Goal: Task Accomplishment & Management: Manage account settings

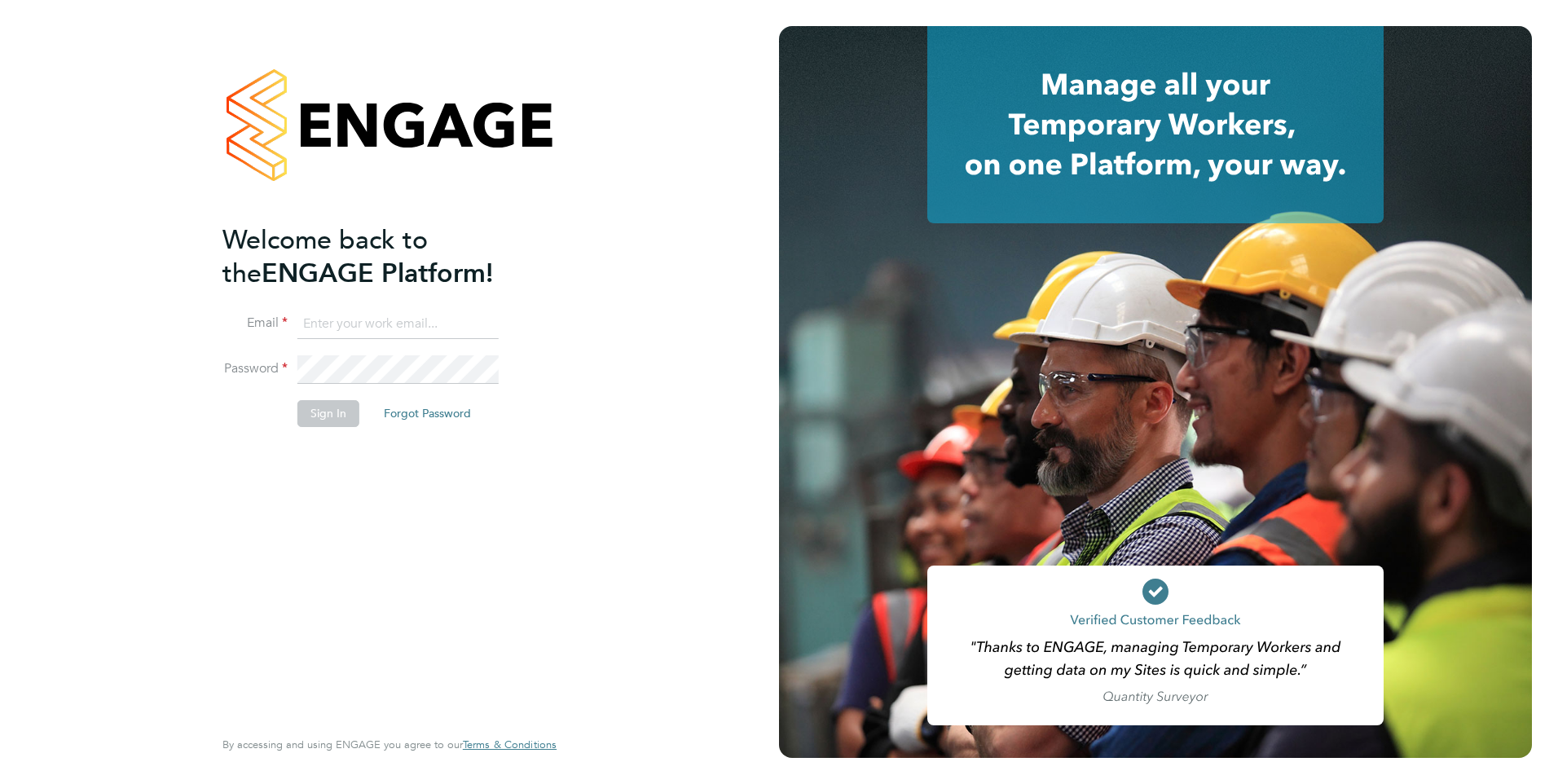
click at [432, 331] on input at bounding box center [398, 324] width 201 height 30
type input "[EMAIL_ADDRESS][DOMAIN_NAME]"
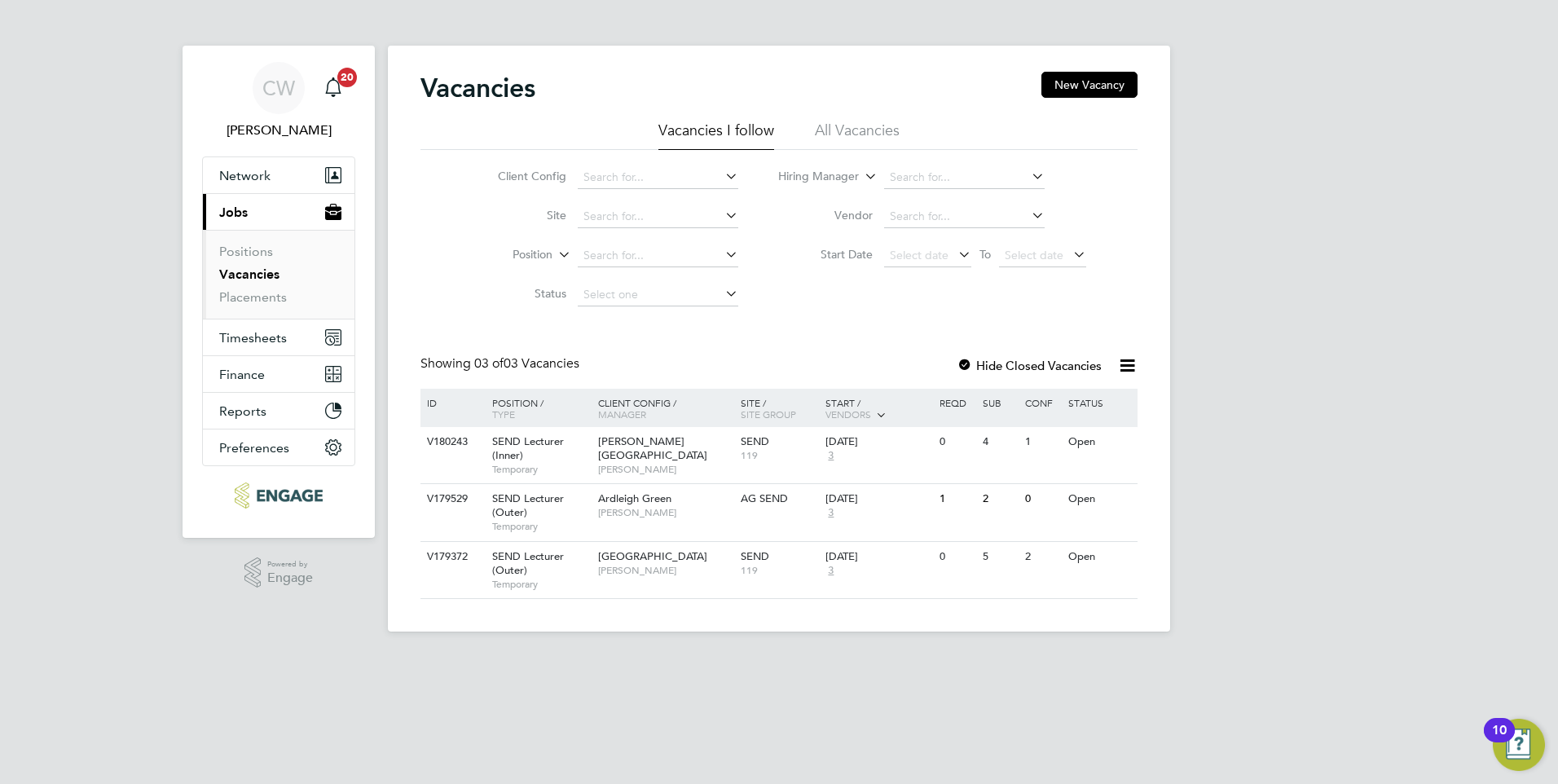
click at [1018, 358] on label "Hide Closed Vacancies" at bounding box center [1029, 365] width 145 height 15
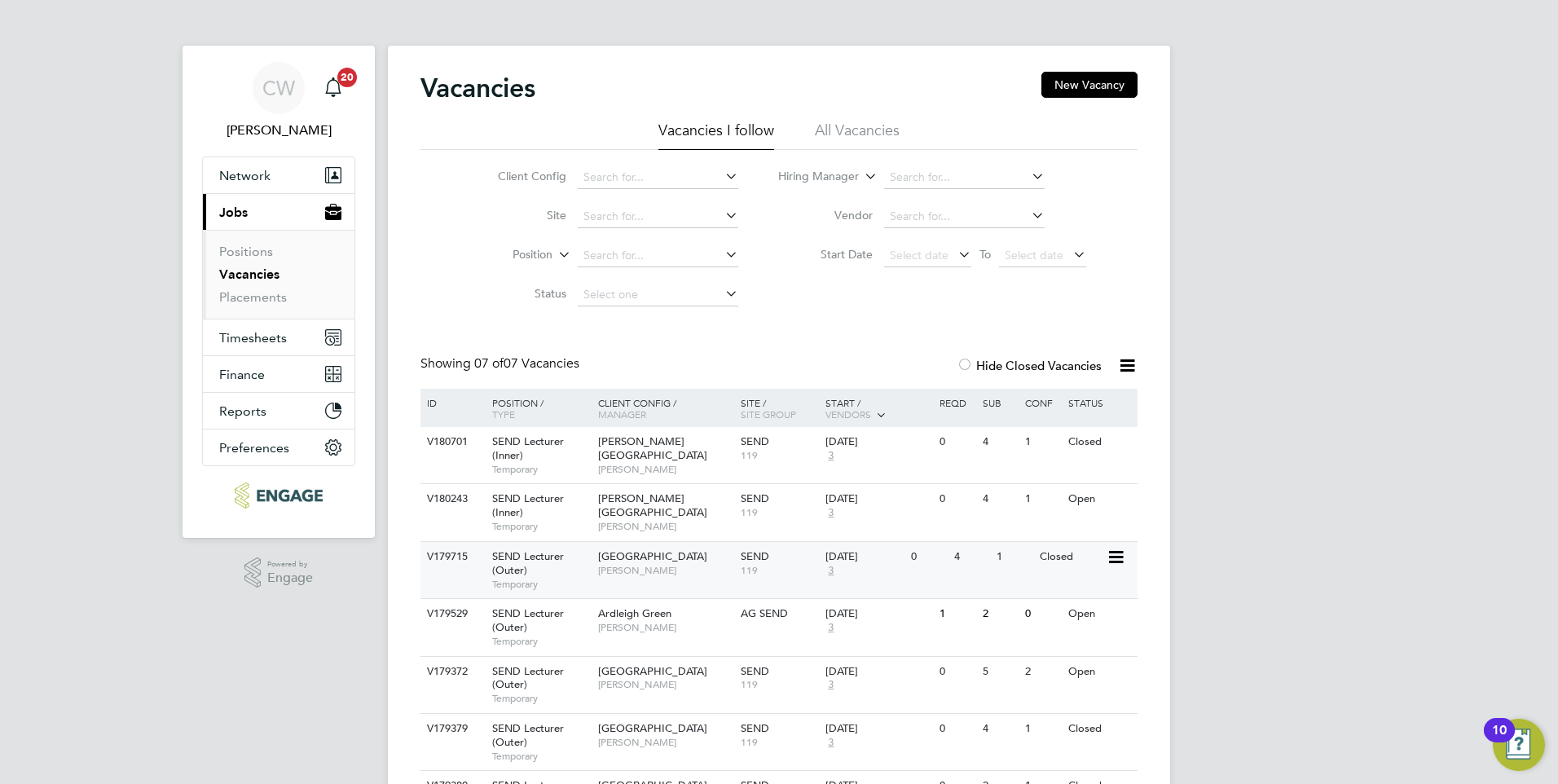
click at [682, 571] on span "Clair Windsor" at bounding box center [665, 570] width 134 height 13
click at [672, 747] on span "Clair Windsor" at bounding box center [665, 742] width 134 height 13
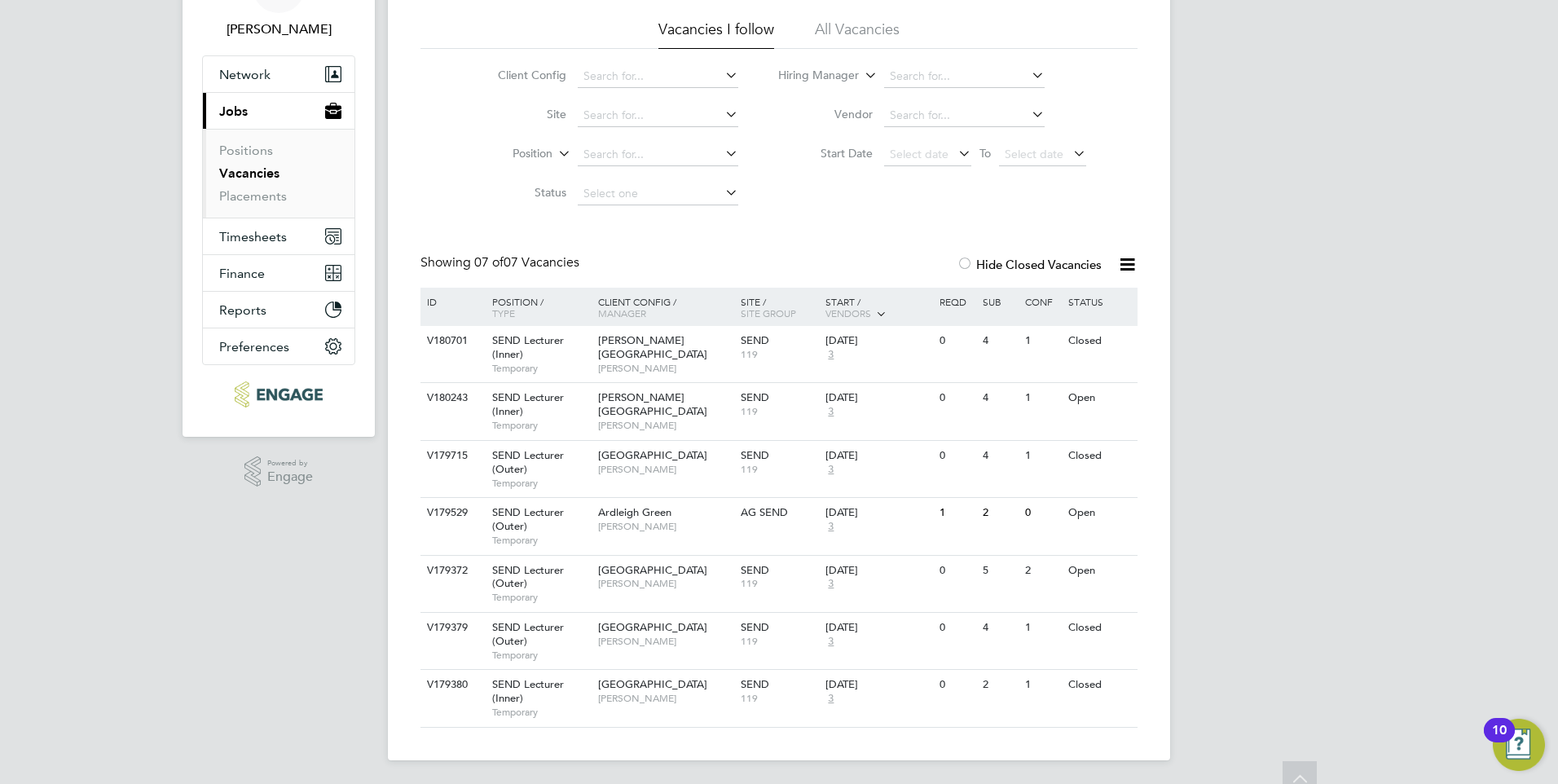
scroll to position [103, 0]
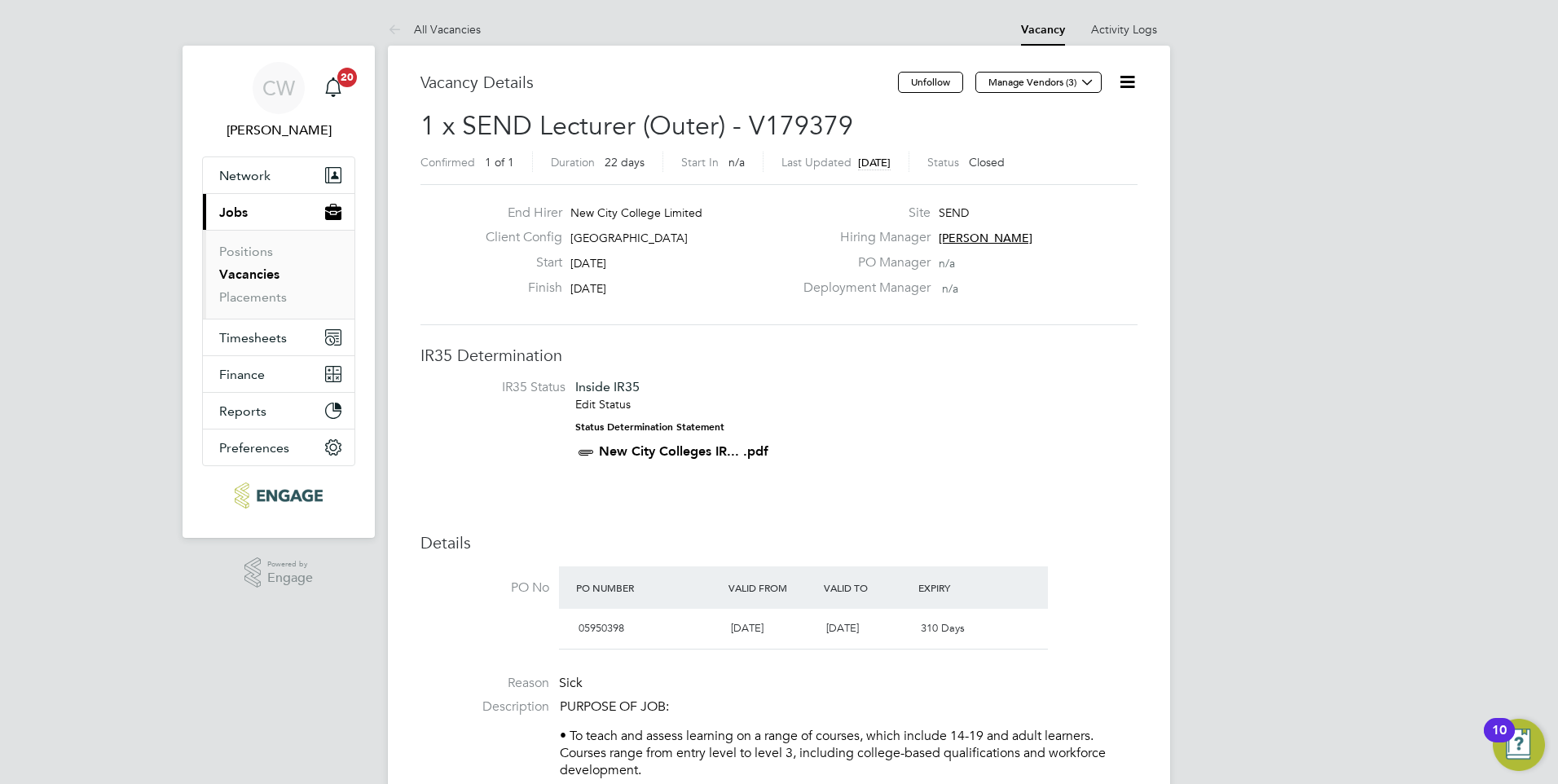
click at [1126, 82] on icon at bounding box center [1127, 82] width 20 height 20
click at [1104, 144] on li "Update Status" at bounding box center [1088, 143] width 95 height 23
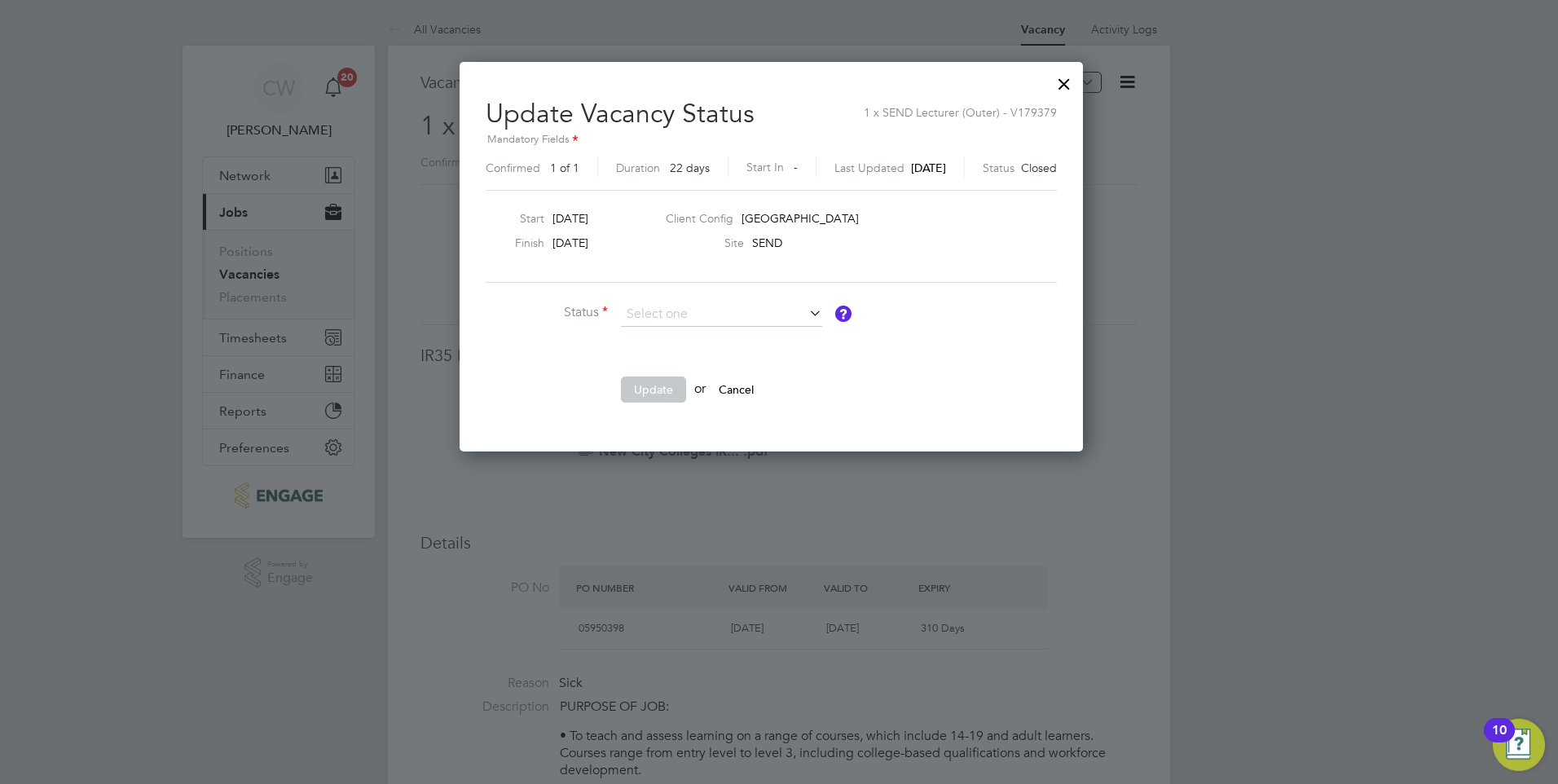
click at [694, 337] on li "Open" at bounding box center [721, 335] width 203 height 21
type input "Open"
click at [670, 387] on button "Update" at bounding box center [653, 389] width 65 height 26
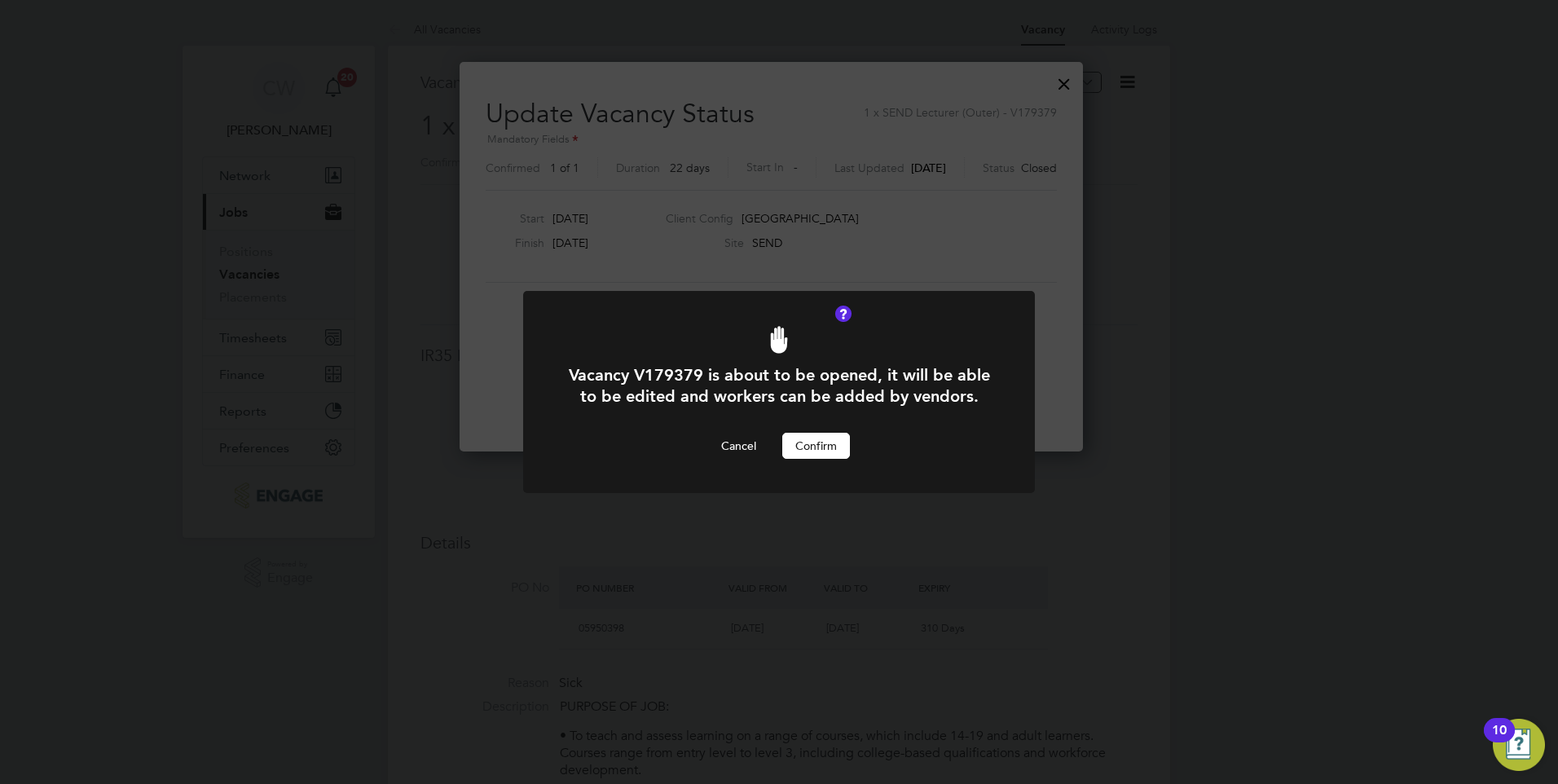
click at [817, 437] on button "Confirm" at bounding box center [816, 446] width 68 height 26
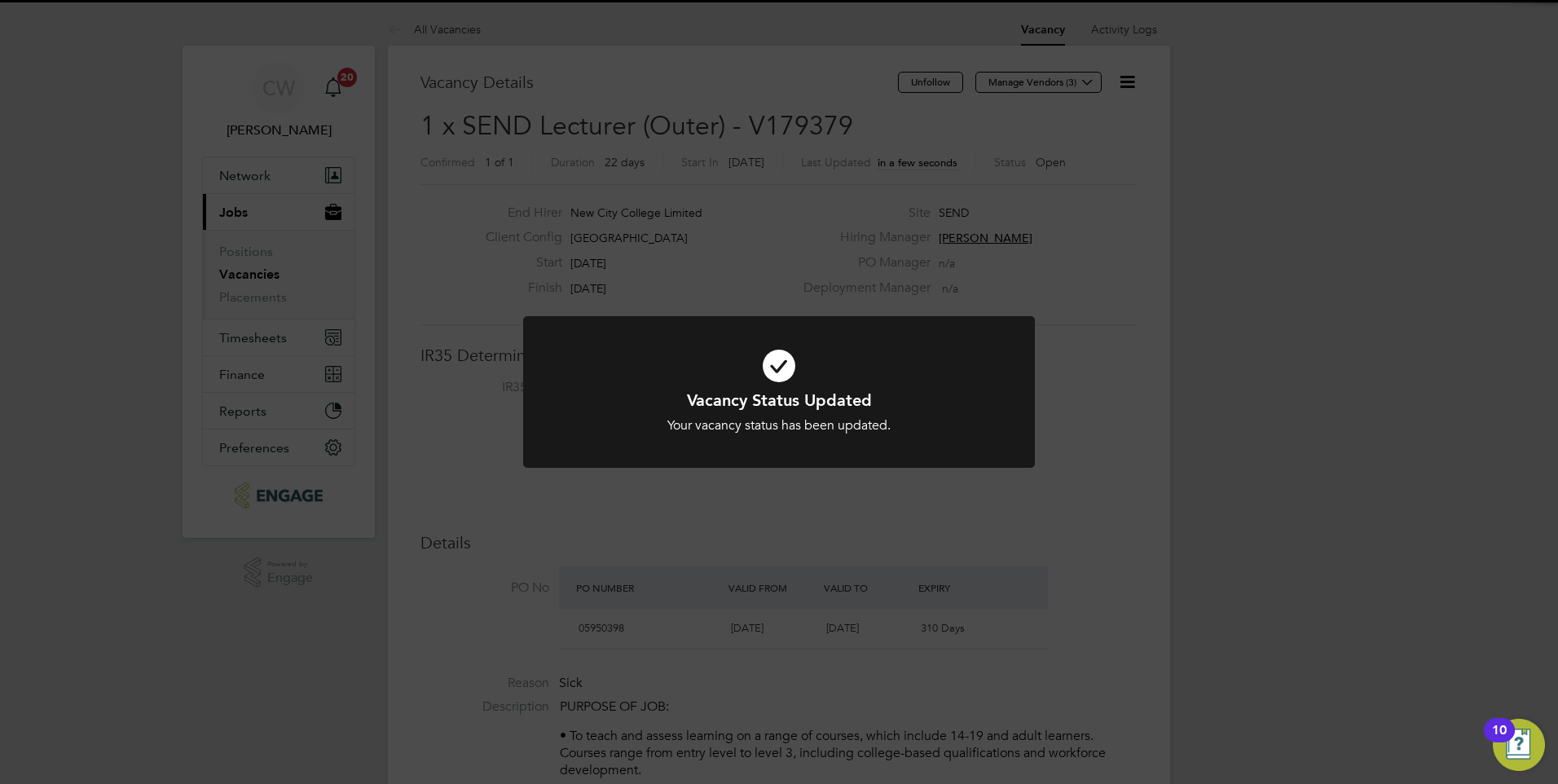
click at [1070, 293] on div "Vacancy Status Updated Your vacancy status has been updated. Cancel Okay" at bounding box center [779, 392] width 1558 height 784
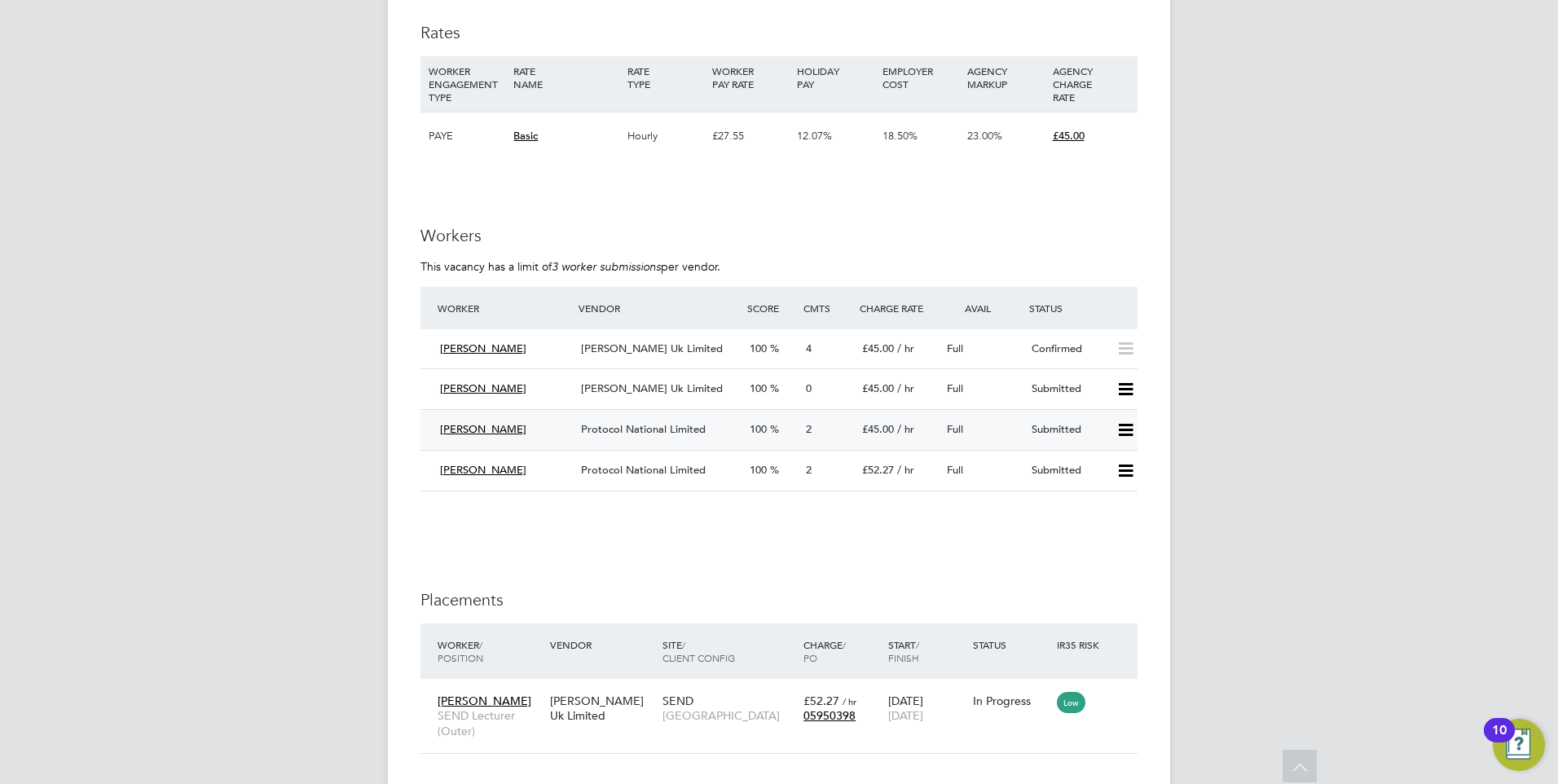
click at [652, 426] on span "Protocol National Limited" at bounding box center [643, 429] width 124 height 14
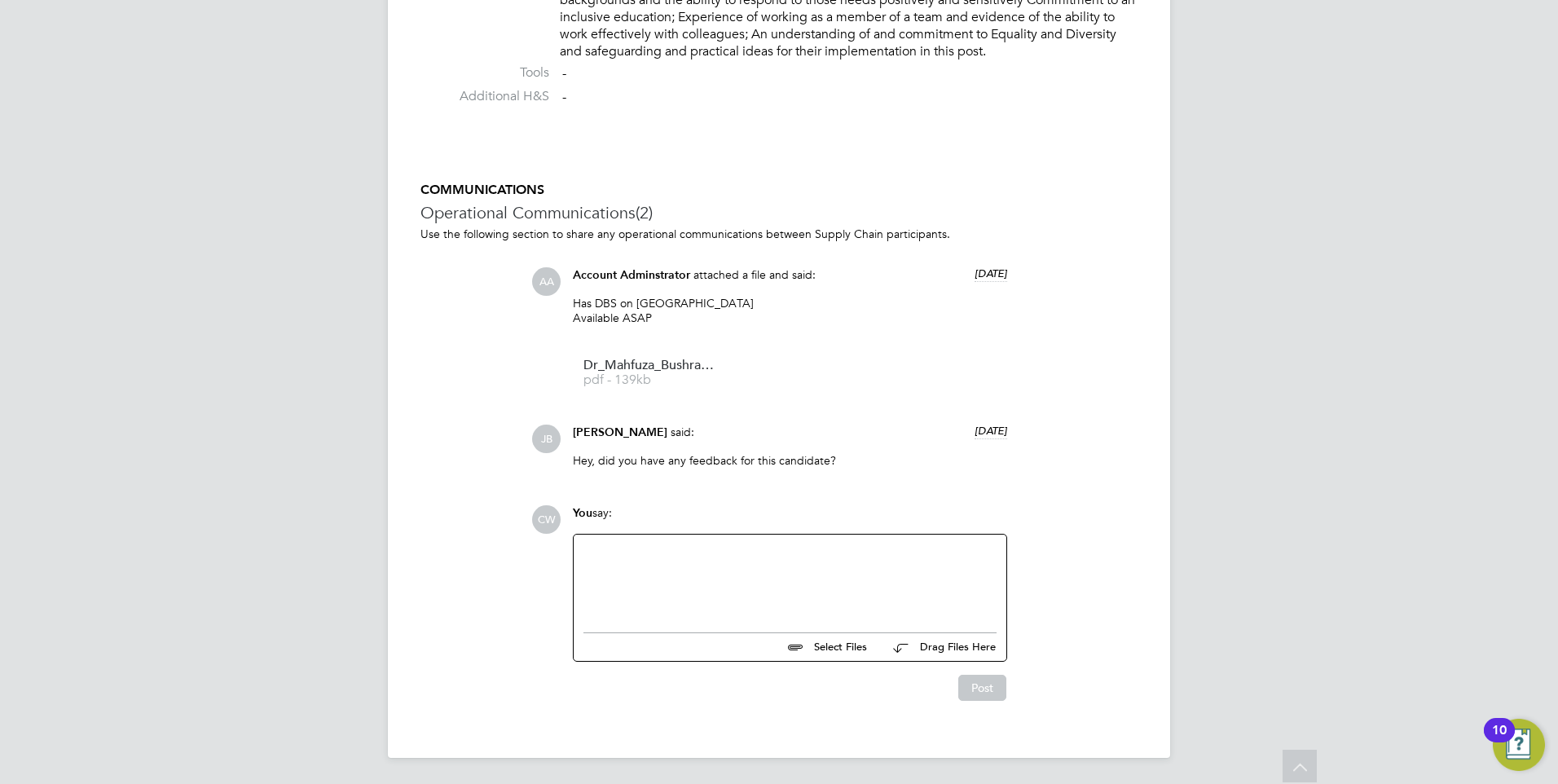
click at [859, 567] on div at bounding box center [790, 579] width 413 height 70
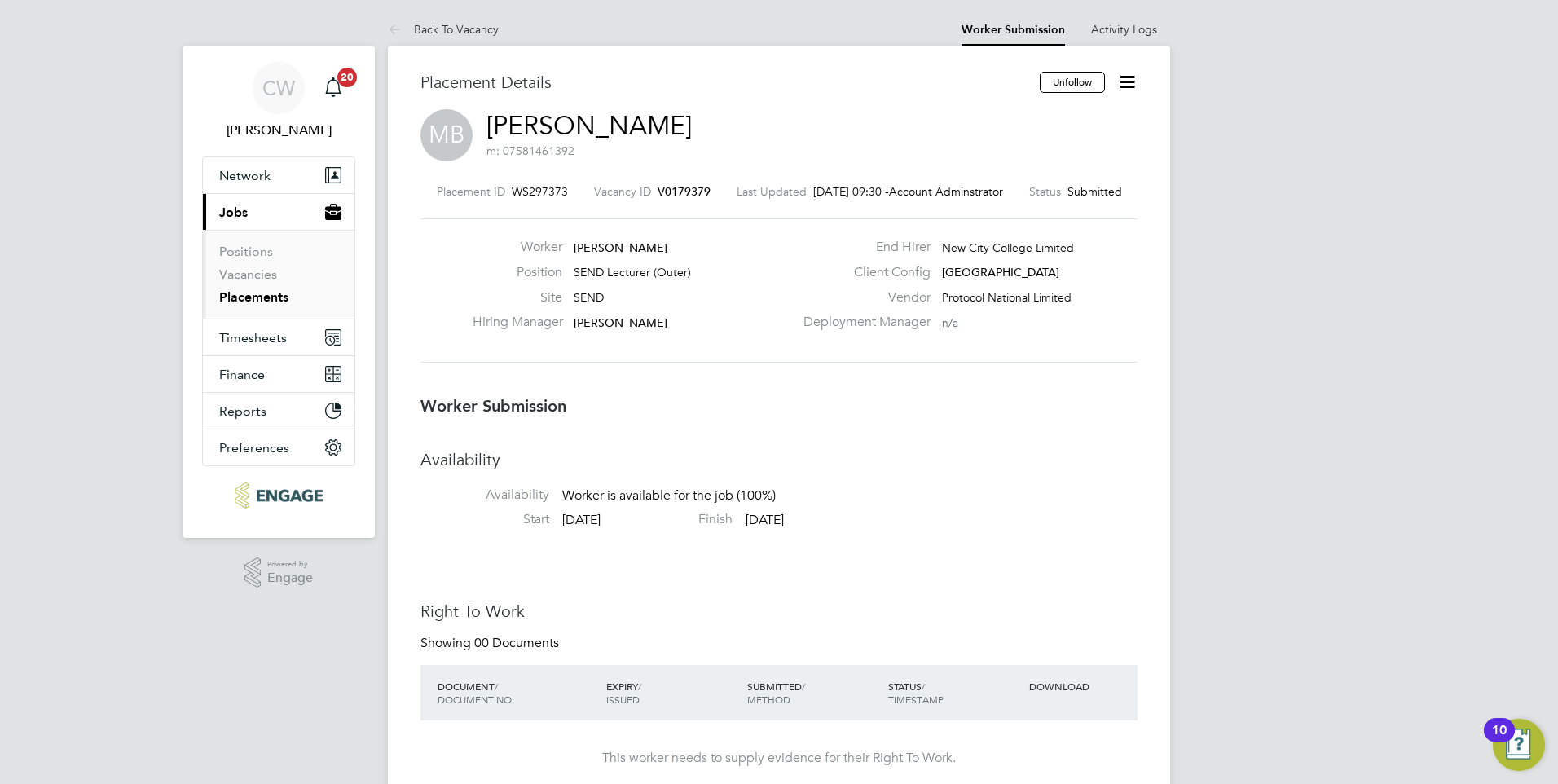
click at [1126, 78] on icon at bounding box center [1127, 82] width 20 height 20
click at [1020, 205] on li "Followers" at bounding box center [1059, 207] width 151 height 23
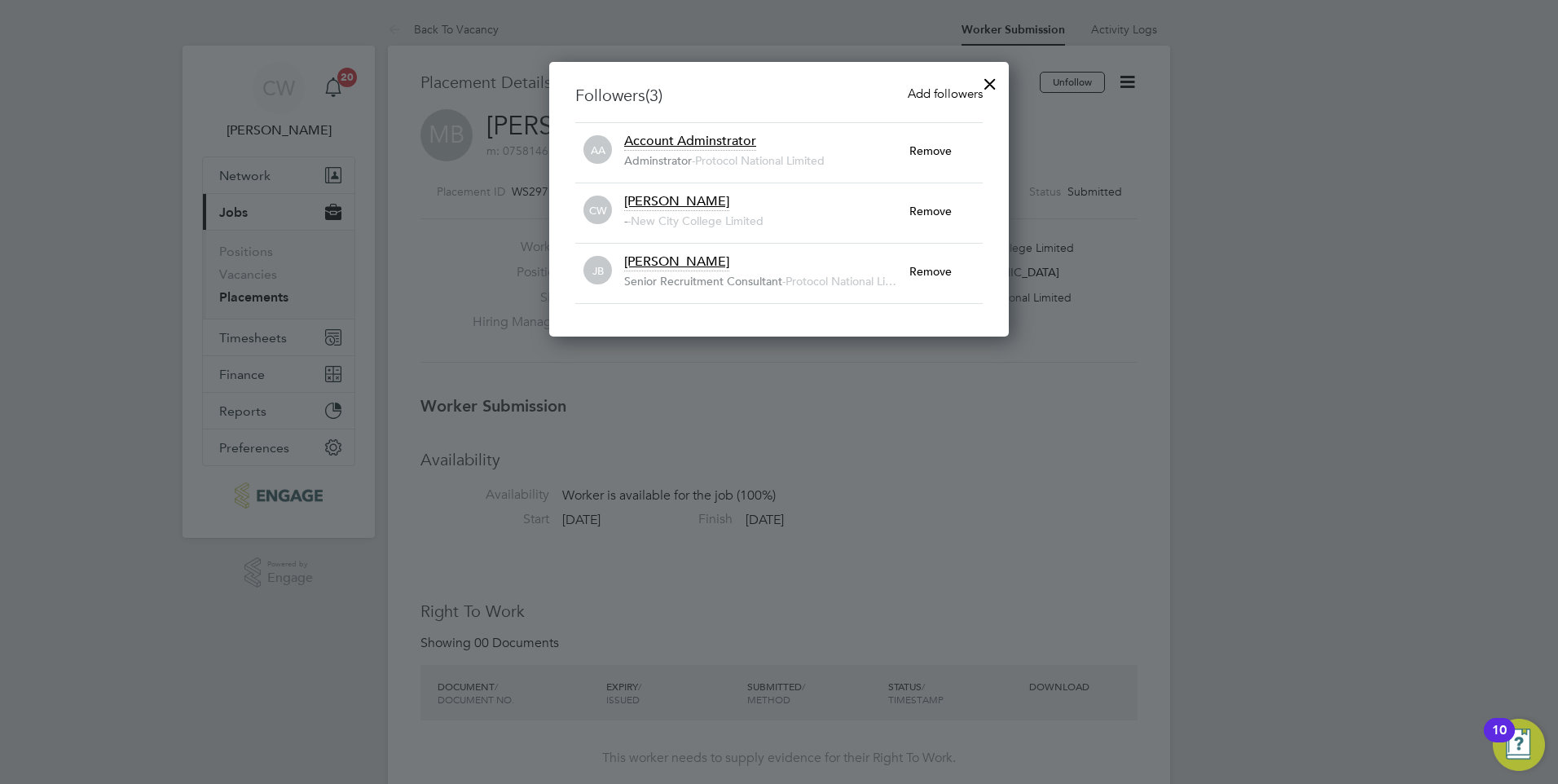
click at [924, 93] on span "Add followers" at bounding box center [945, 93] width 75 height 15
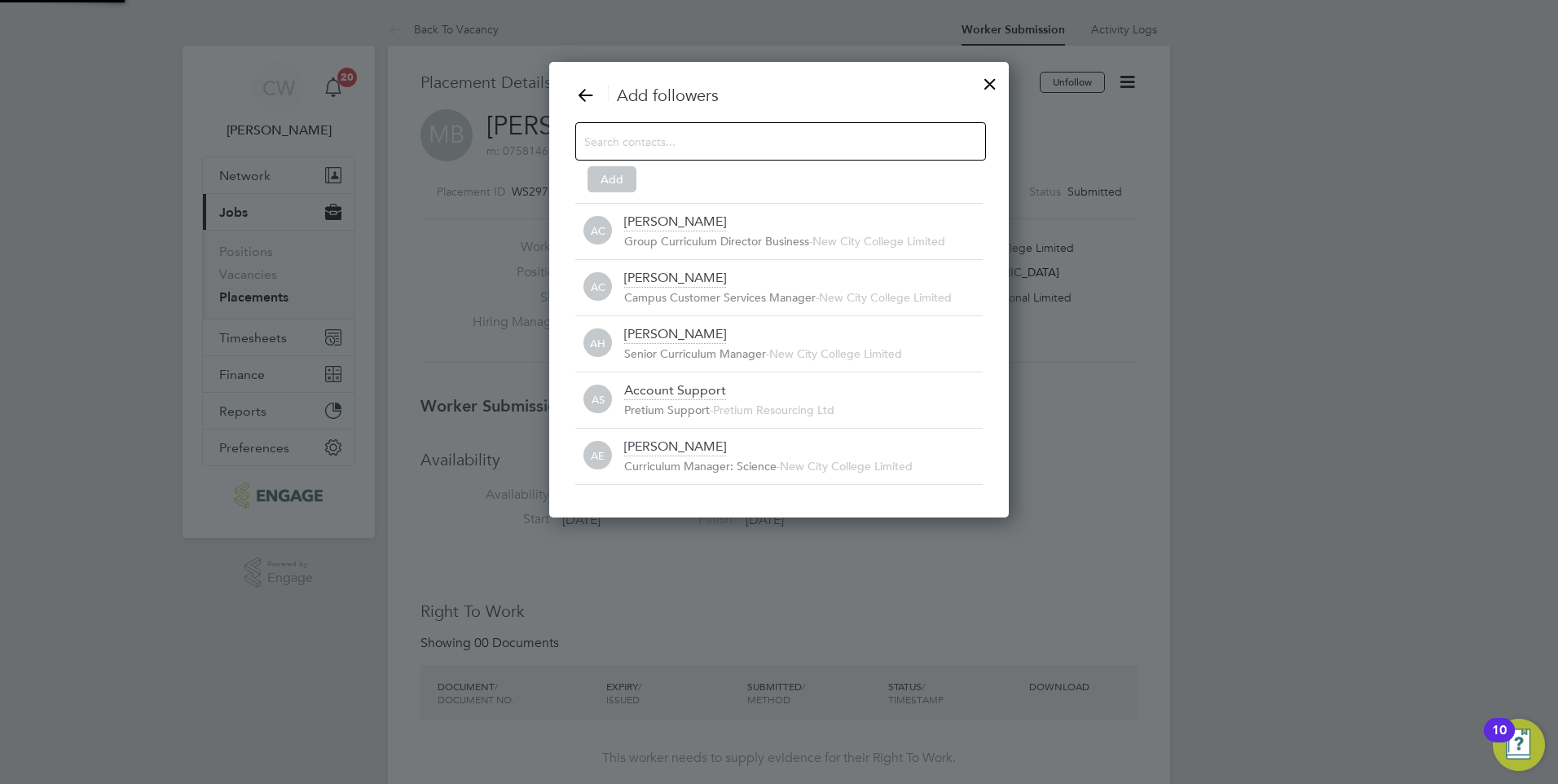
click at [776, 127] on div at bounding box center [781, 141] width 411 height 38
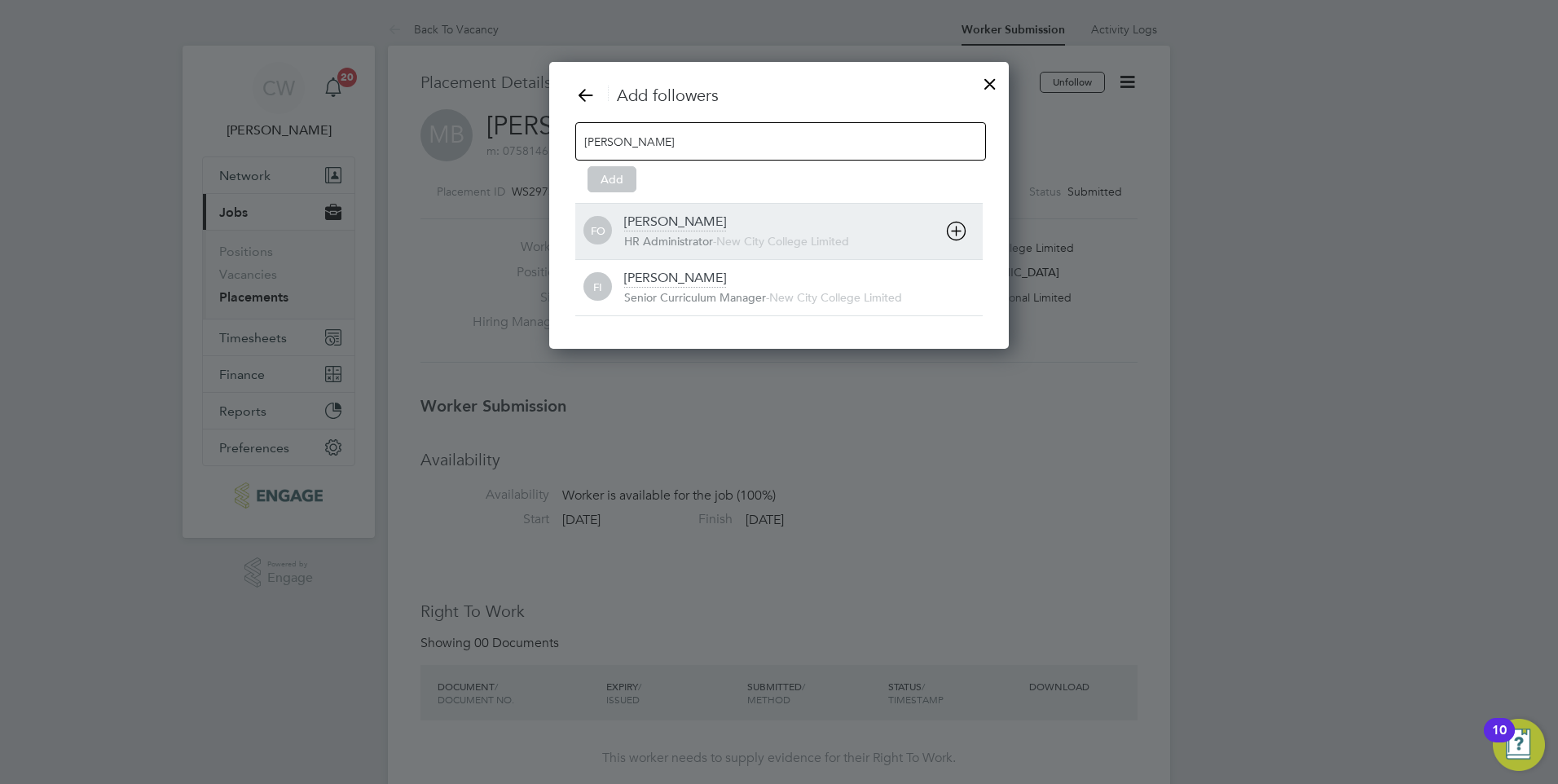
type input "fran"
click at [750, 228] on div "Francesca O'Riordan HR Administrator - New City College Limited" at bounding box center [804, 231] width 359 height 36
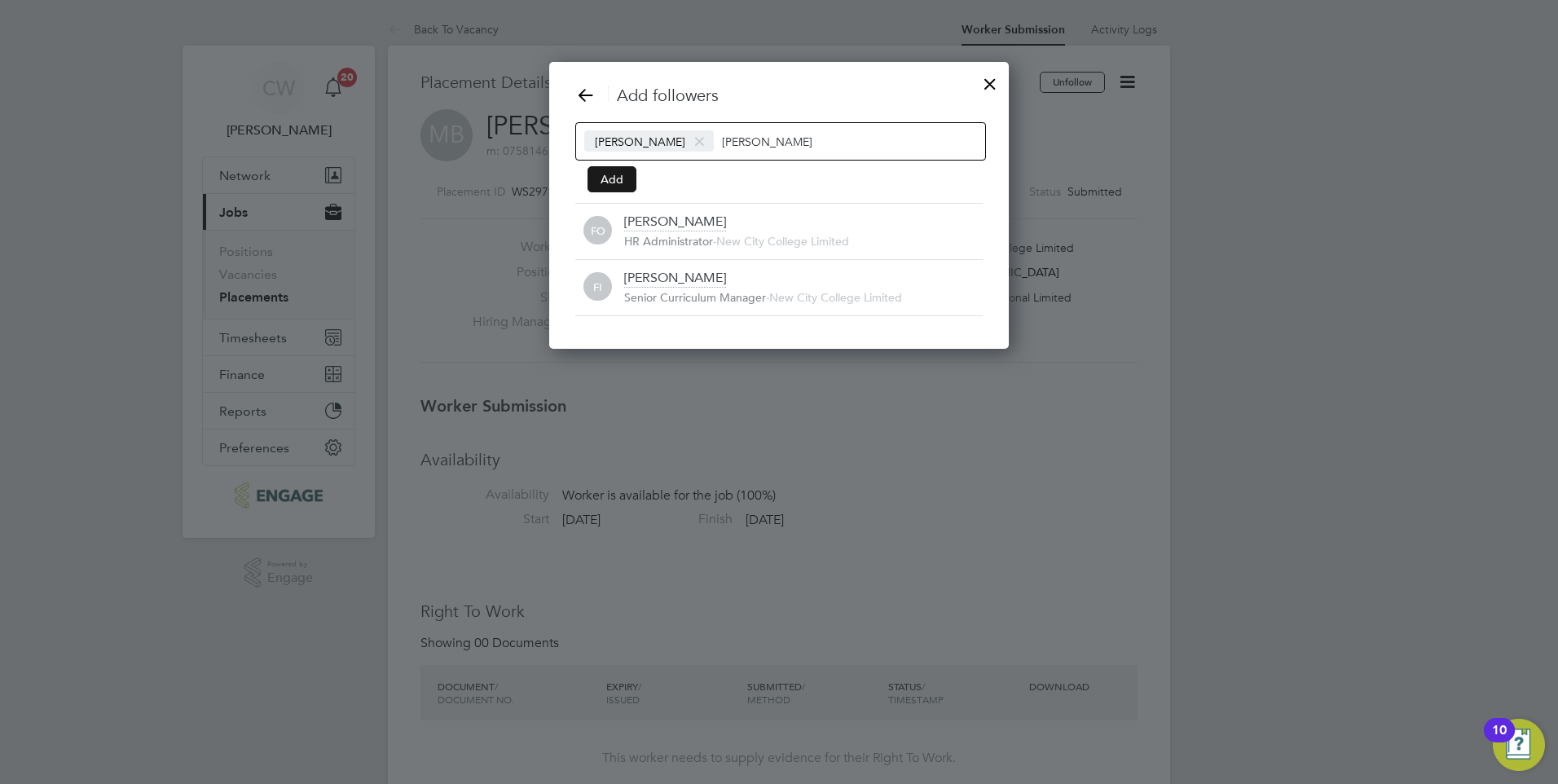
click at [627, 170] on button "Add" at bounding box center [612, 179] width 49 height 26
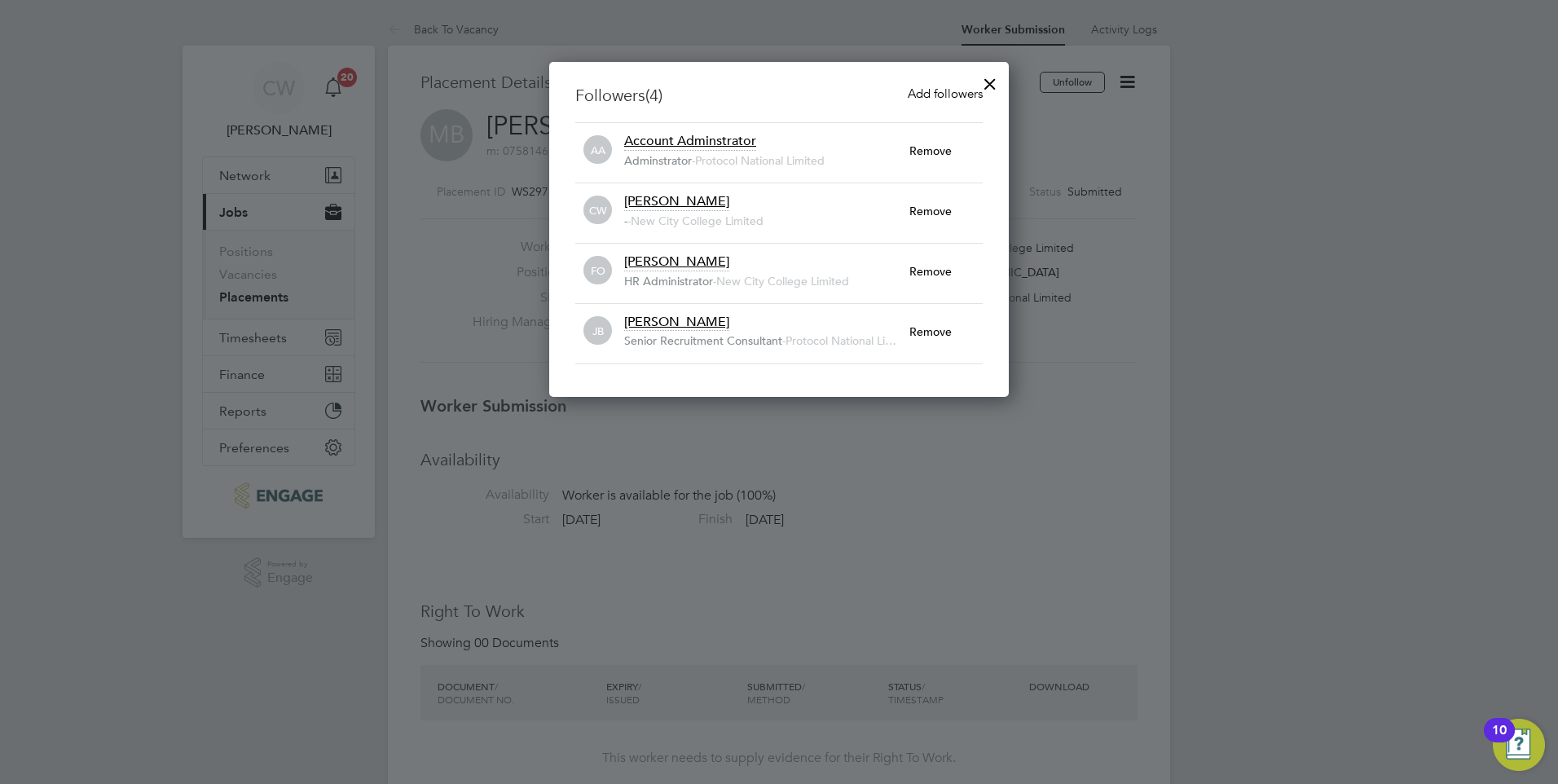
click at [962, 94] on span "Add followers" at bounding box center [945, 93] width 75 height 15
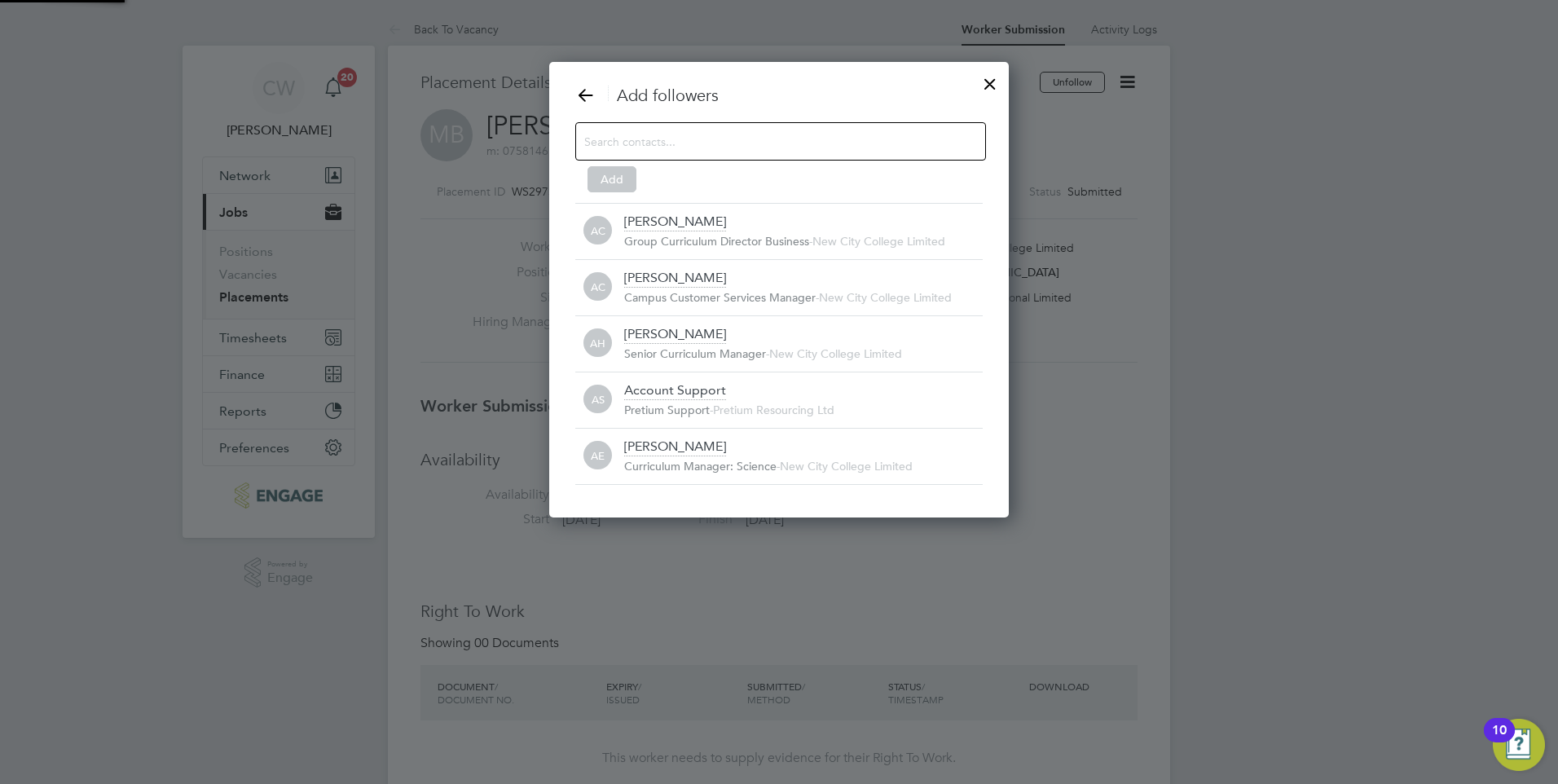
click at [734, 145] on input at bounding box center [768, 140] width 367 height 21
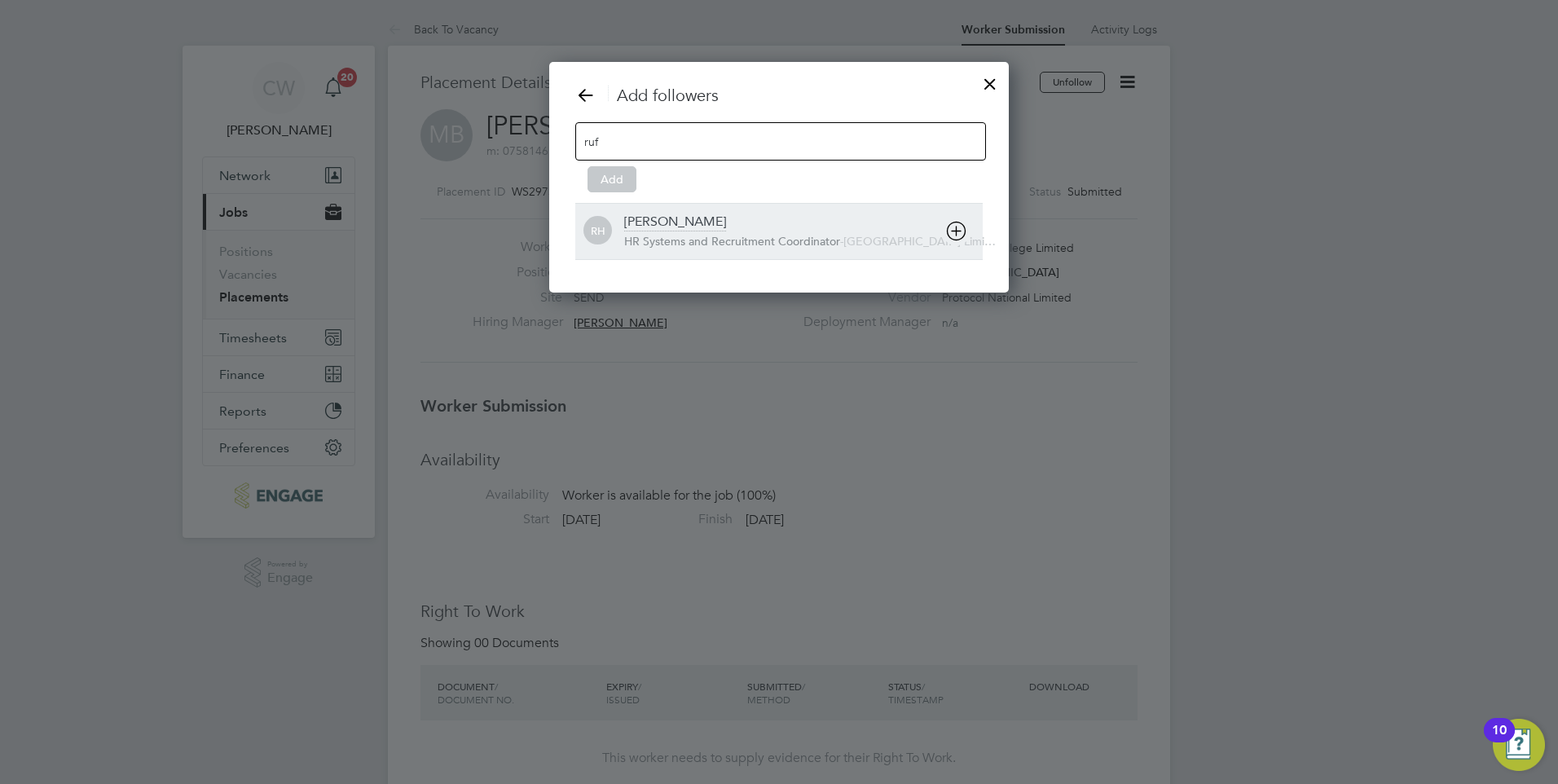
type input "ruf"
click at [725, 240] on span "HR Systems and Recruitment Coordinator" at bounding box center [732, 241] width 216 height 14
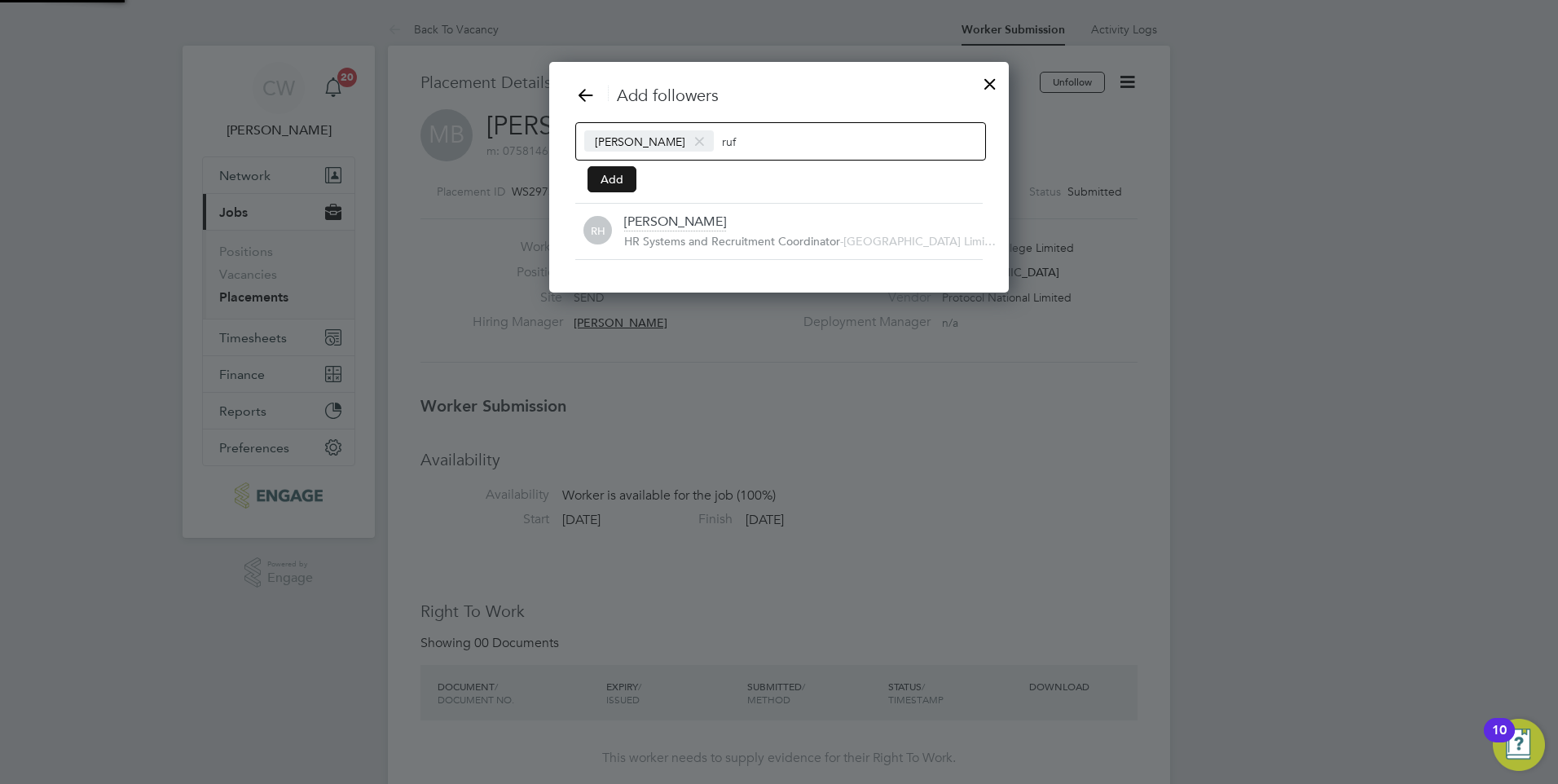
click at [617, 167] on button "Add" at bounding box center [612, 179] width 49 height 26
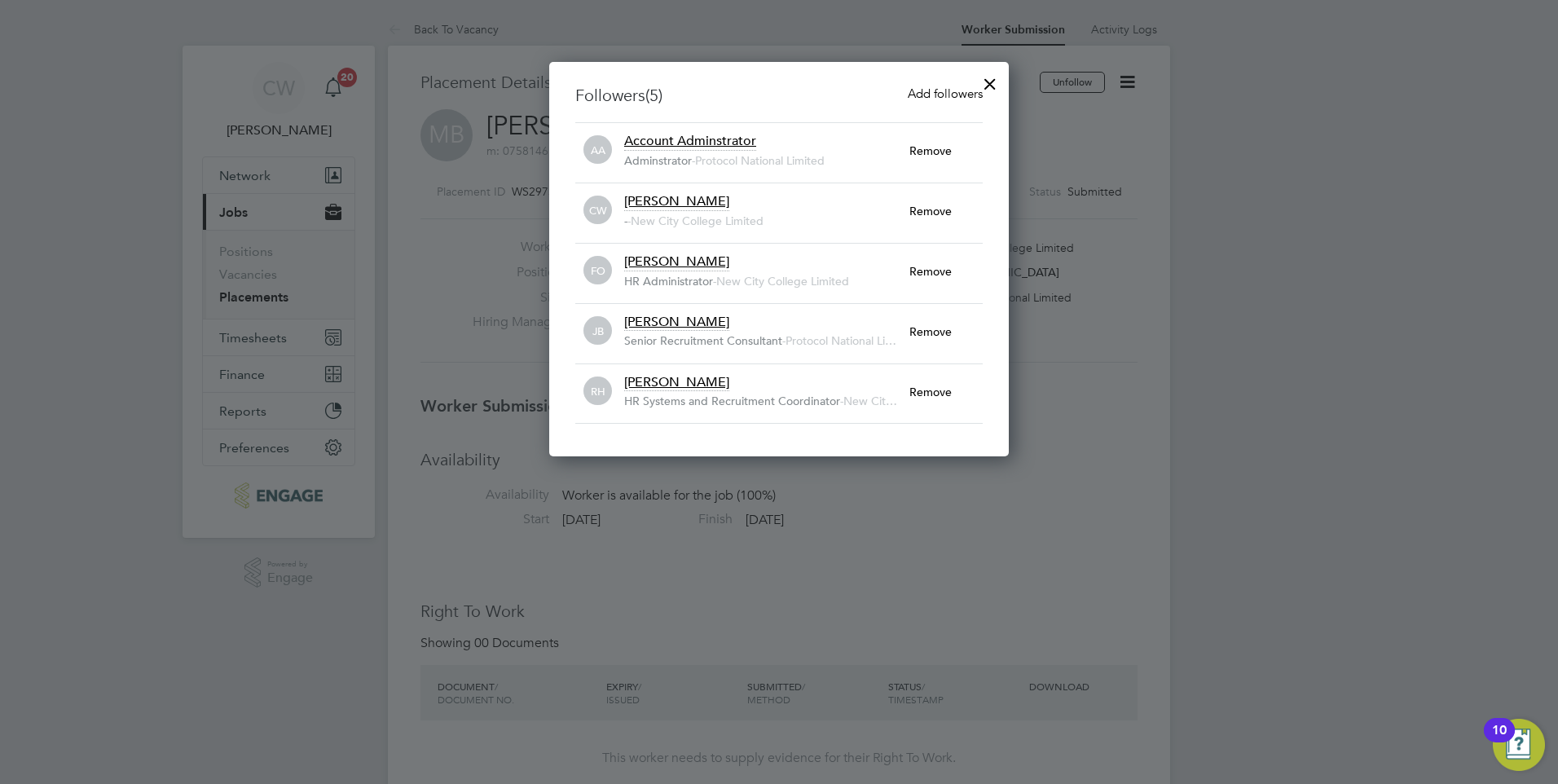
click at [993, 82] on div at bounding box center [990, 79] width 30 height 30
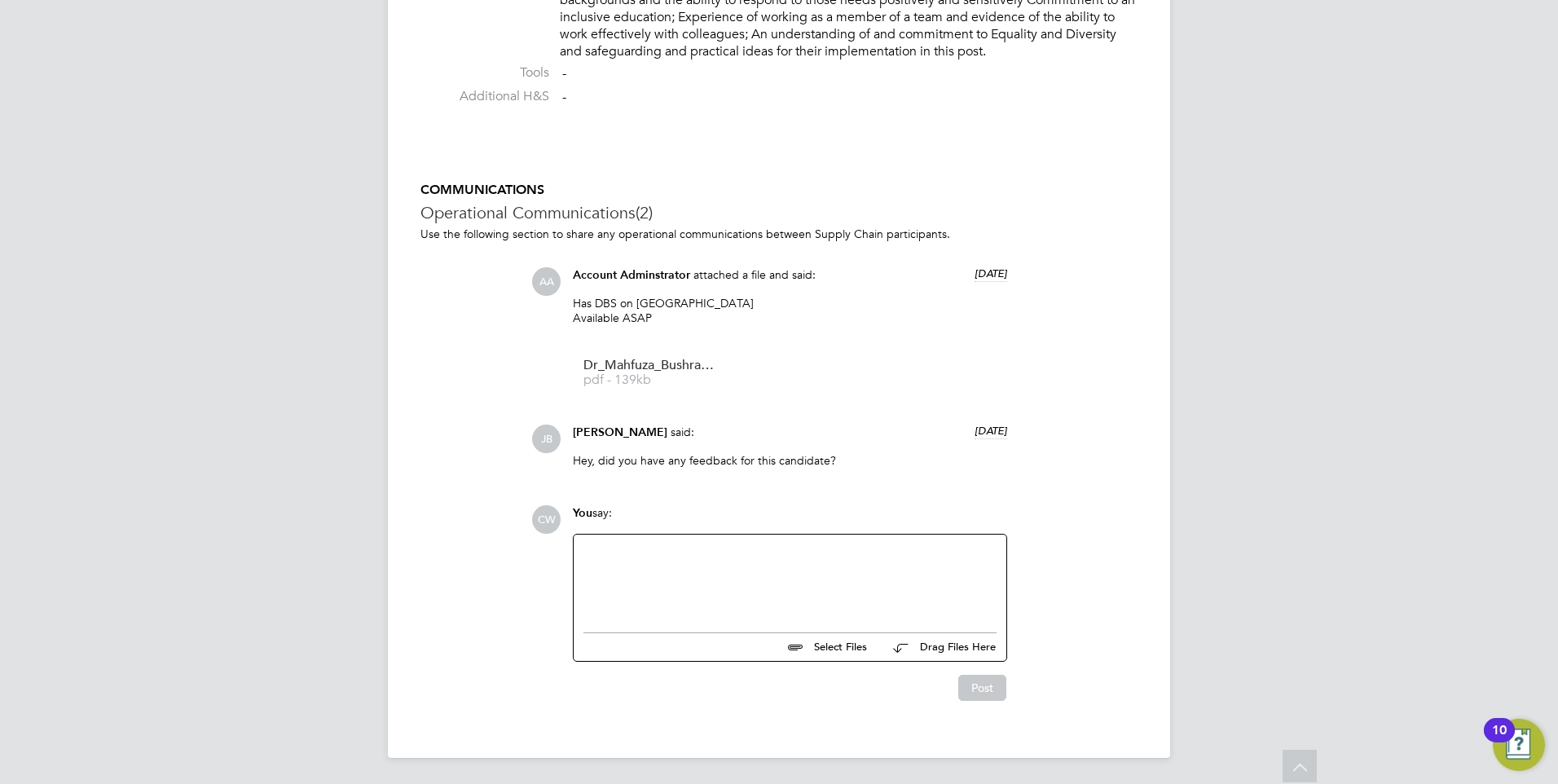
click at [785, 540] on div at bounding box center [790, 579] width 433 height 90
click at [782, 568] on div at bounding box center [790, 579] width 413 height 70
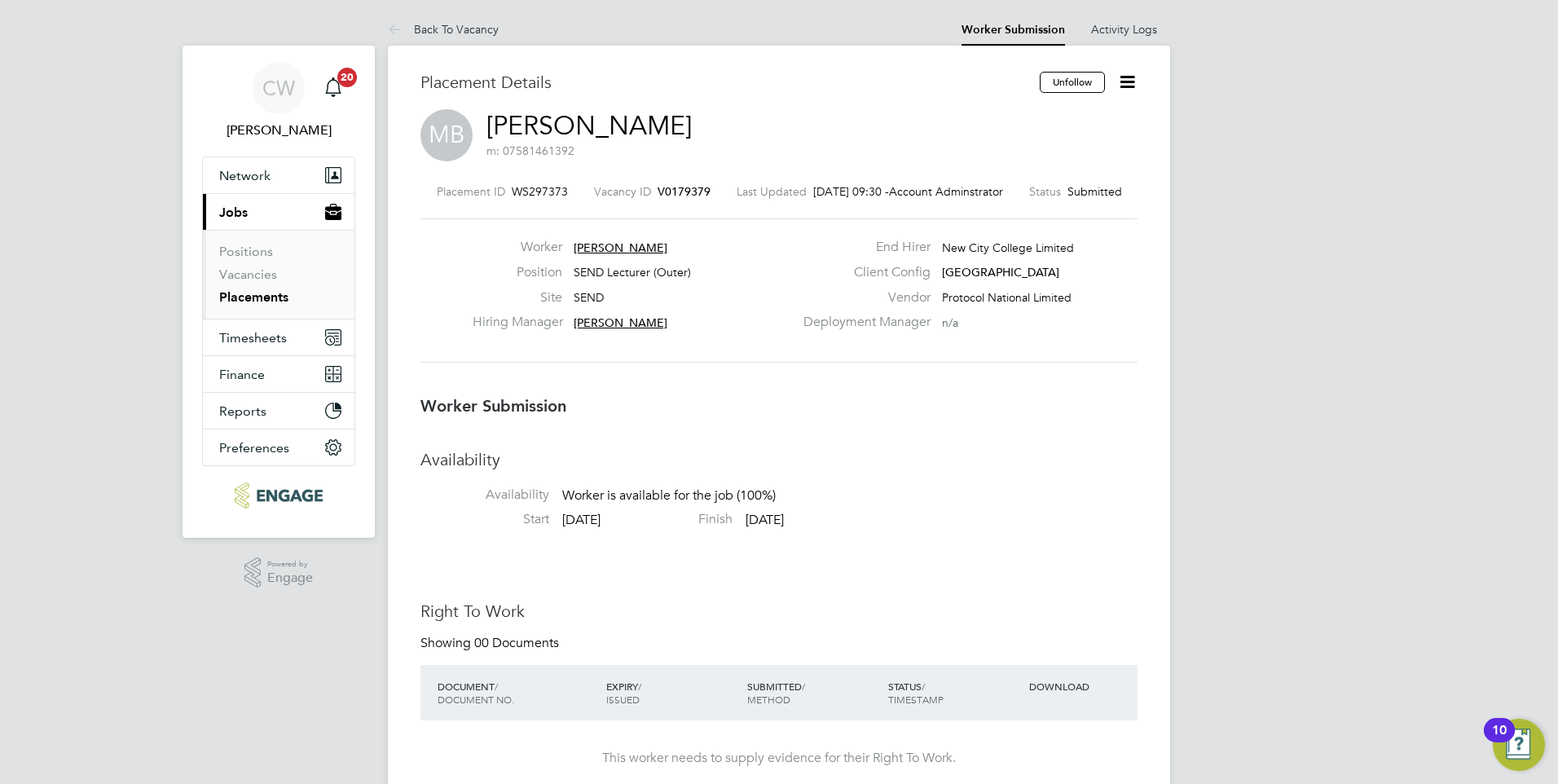
click at [1136, 77] on icon at bounding box center [1127, 82] width 20 height 20
click at [1016, 207] on li "Followers" at bounding box center [1059, 207] width 151 height 23
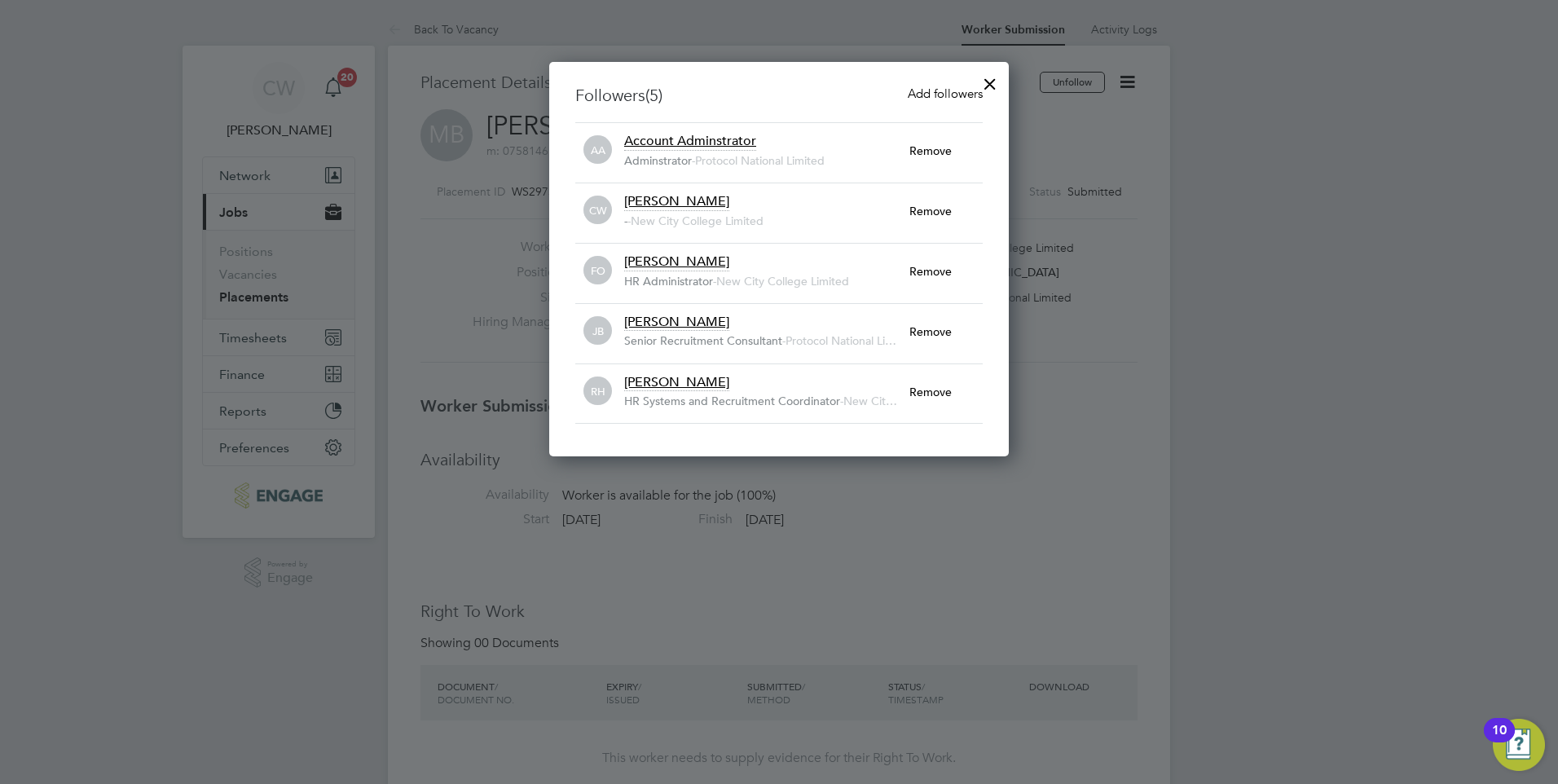
click at [994, 80] on div at bounding box center [990, 79] width 30 height 30
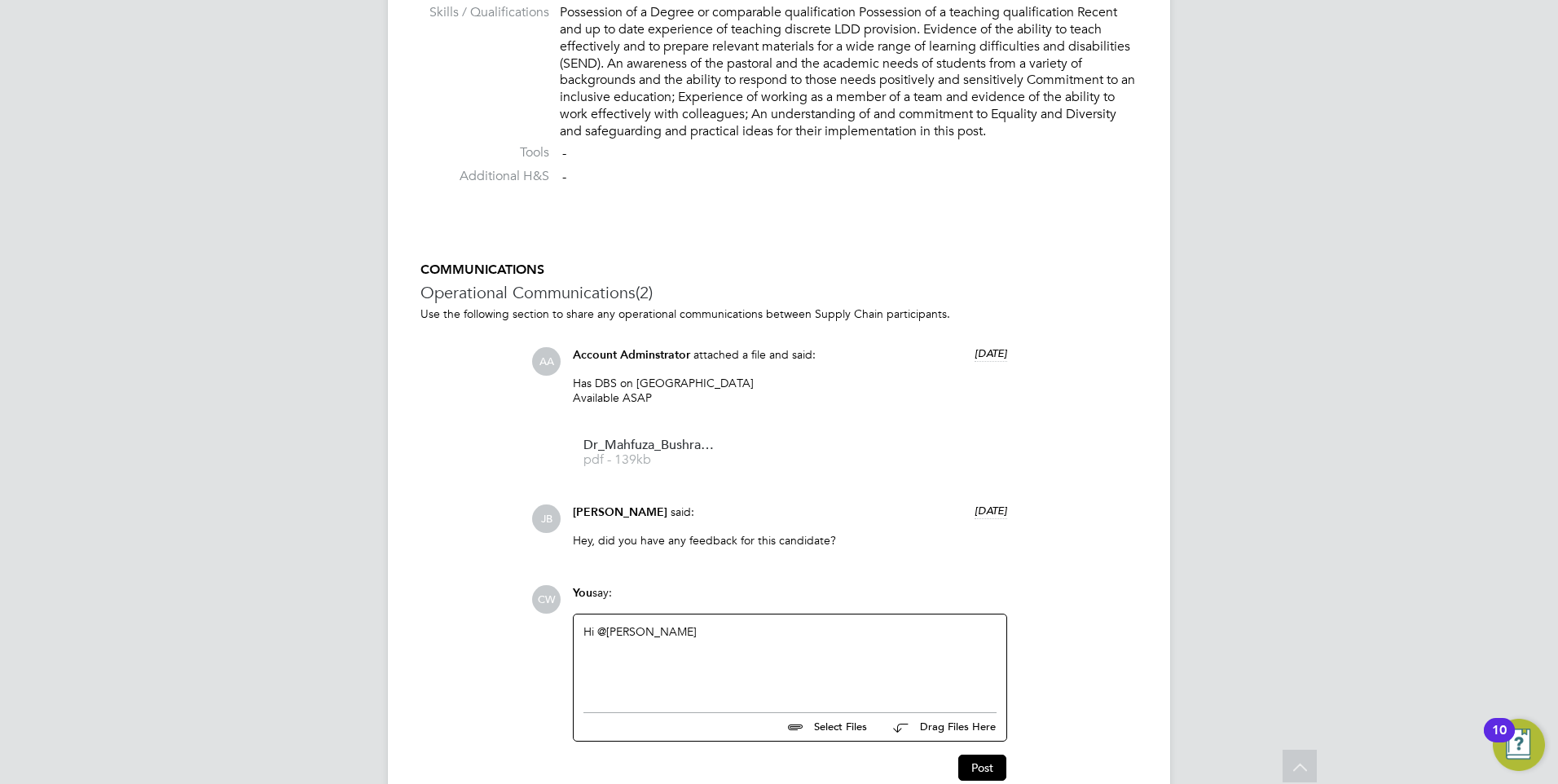
click at [768, 626] on div "Hi @josh" at bounding box center [790, 659] width 413 height 70
click at [600, 633] on div "Can we please move forward with compliance for Mahfuza?" at bounding box center [790, 659] width 413 height 70
click at [667, 634] on div "Could we please move forward with compliance for Mahfuza?" at bounding box center [790, 659] width 413 height 70
click at [988, 769] on button "Post" at bounding box center [982, 767] width 48 height 26
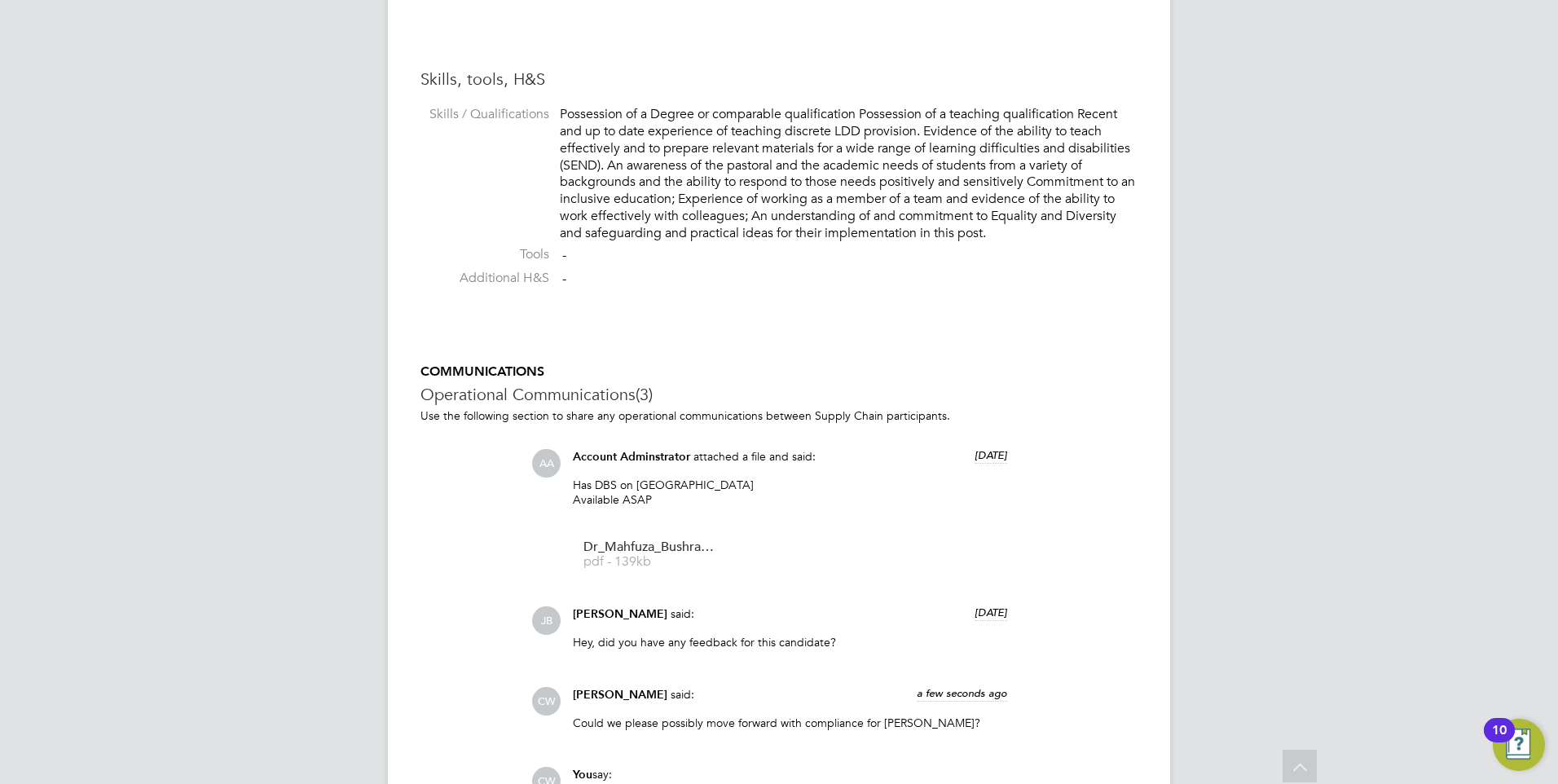
scroll to position [1134, 0]
